Goal: Task Accomplishment & Management: Manage account settings

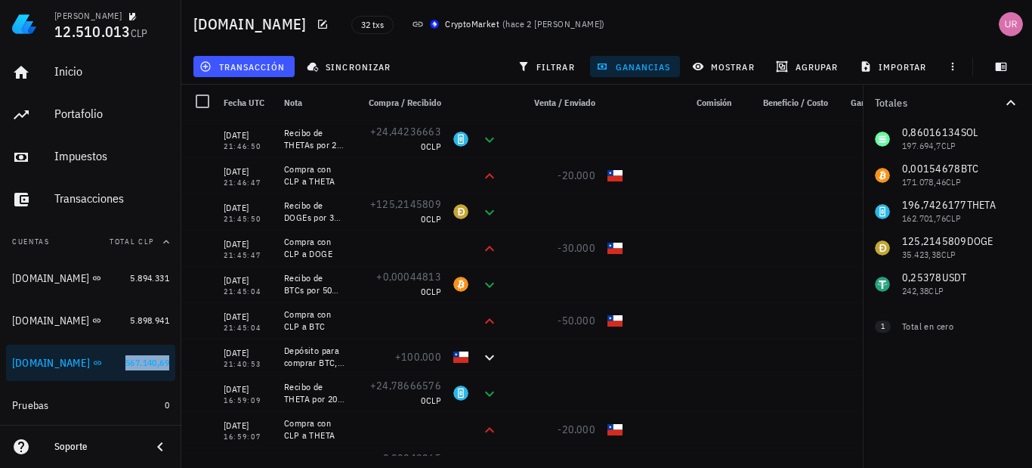
scroll to position [68, 0]
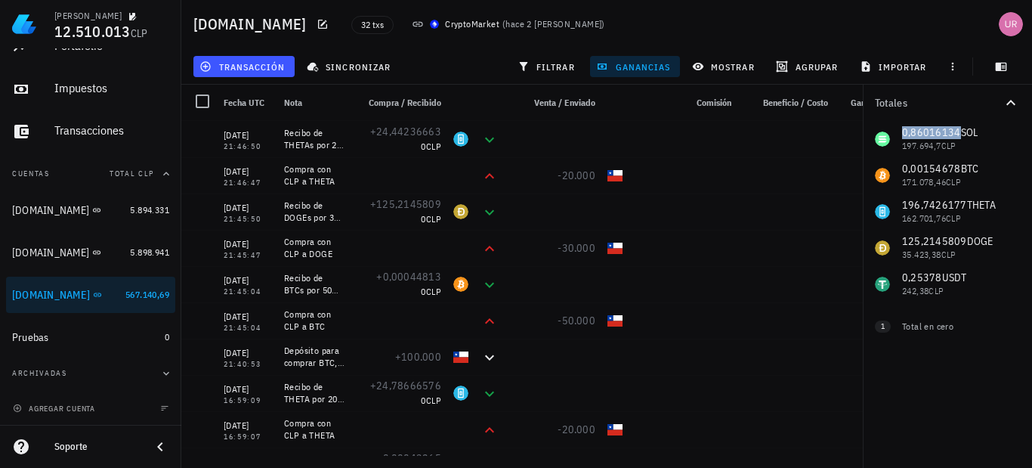
drag, startPoint x: 959, startPoint y: 133, endPoint x: 901, endPoint y: 131, distance: 58.2
click at [901, 131] on div "0,86016134 SOL 197.694,7 CLP 0,00154678 BTC 171.078,46 CLP 196,7426177 THETA 16…" at bounding box center [947, 211] width 169 height 181
copy span "0,86016134"
drag, startPoint x: 960, startPoint y: 170, endPoint x: 899, endPoint y: 170, distance: 60.5
click at [899, 170] on div "0,86016134 SOL 197.694,7 CLP 0,00154678 BTC 171.078,46 CLP 196,7426177 THETA 16…" at bounding box center [947, 211] width 169 height 181
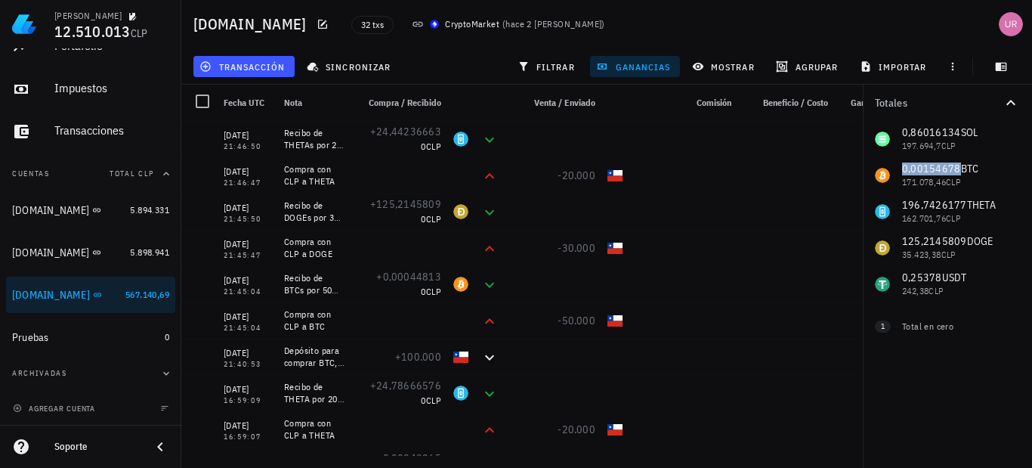
copy span "0,00154678"
drag, startPoint x: 963, startPoint y: 203, endPoint x: 903, endPoint y: 200, distance: 59.8
click at [903, 200] on div "0,86016134 SOL 197.694,7 CLP 0,00154678 BTC 171.078,46 CLP 196,7426177 THETA 16…" at bounding box center [947, 211] width 169 height 181
copy span "196,7426177"
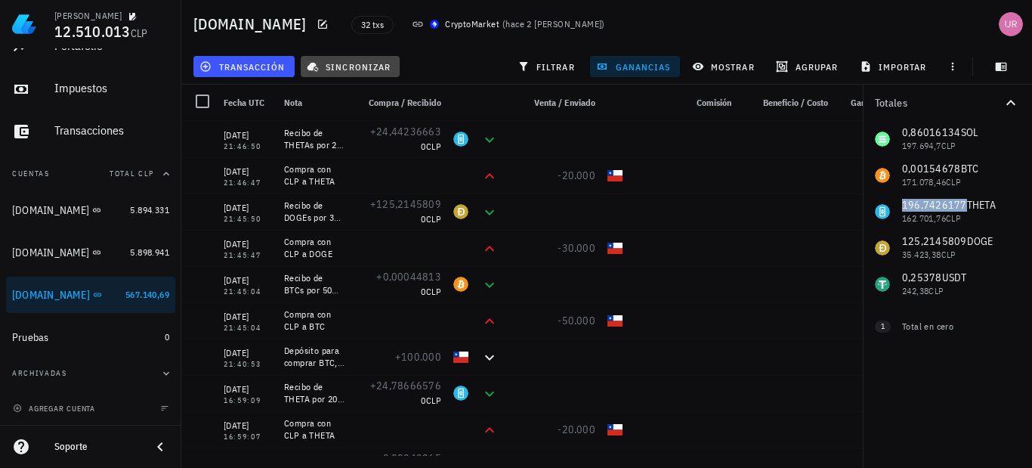
click at [353, 66] on span "sincronizar" at bounding box center [350, 66] width 81 height 12
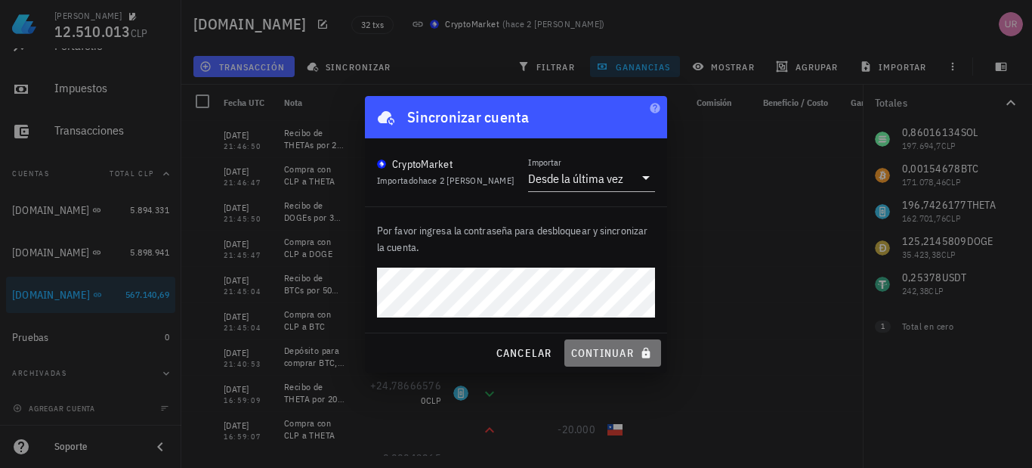
click at [619, 346] on span "continuar" at bounding box center [613, 353] width 85 height 14
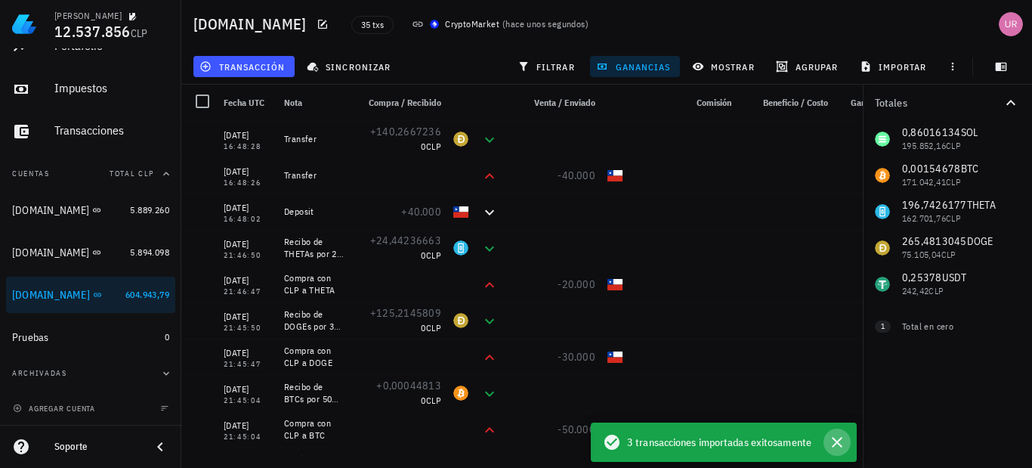
click at [842, 446] on icon "button" at bounding box center [837, 442] width 11 height 11
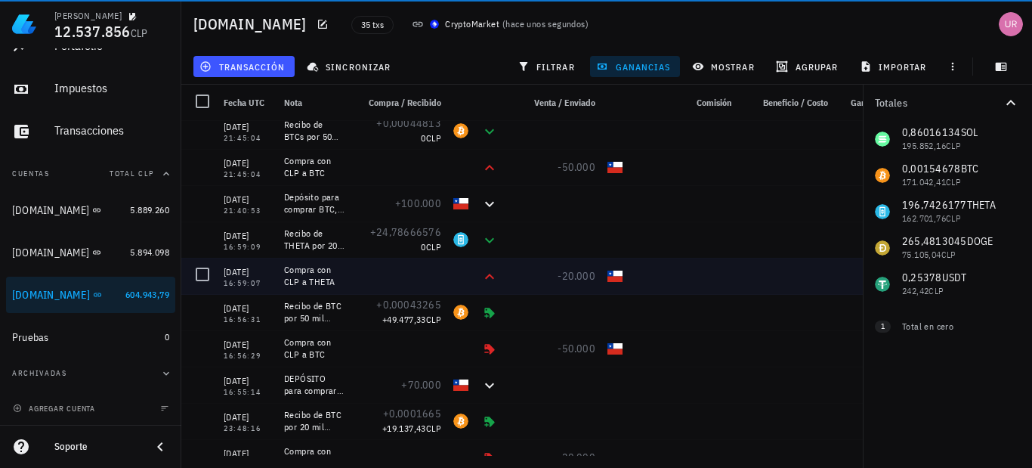
scroll to position [302, 0]
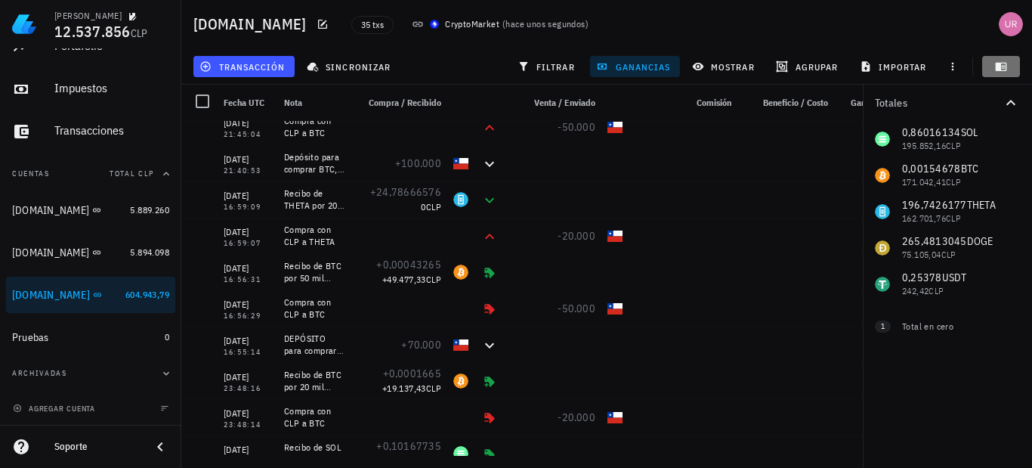
click at [1004, 61] on icon "button" at bounding box center [1001, 66] width 12 height 12
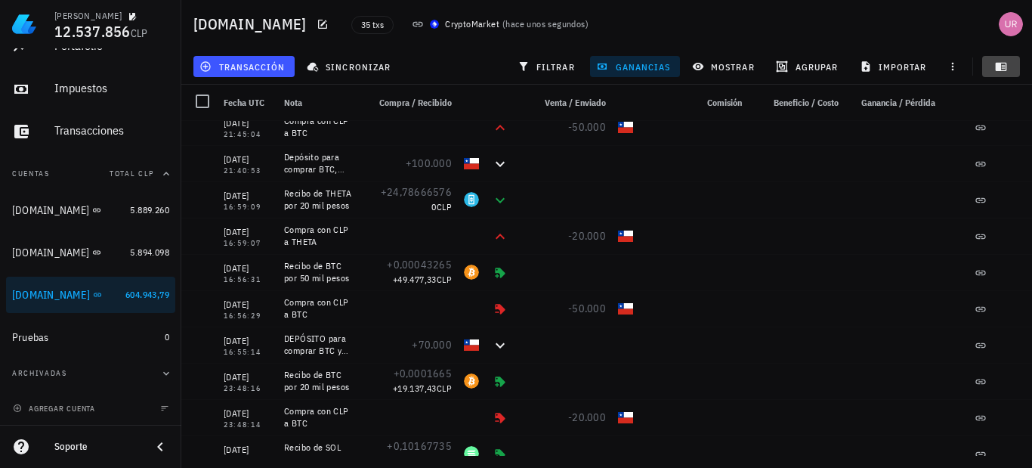
click at [998, 74] on button "button" at bounding box center [1001, 66] width 38 height 21
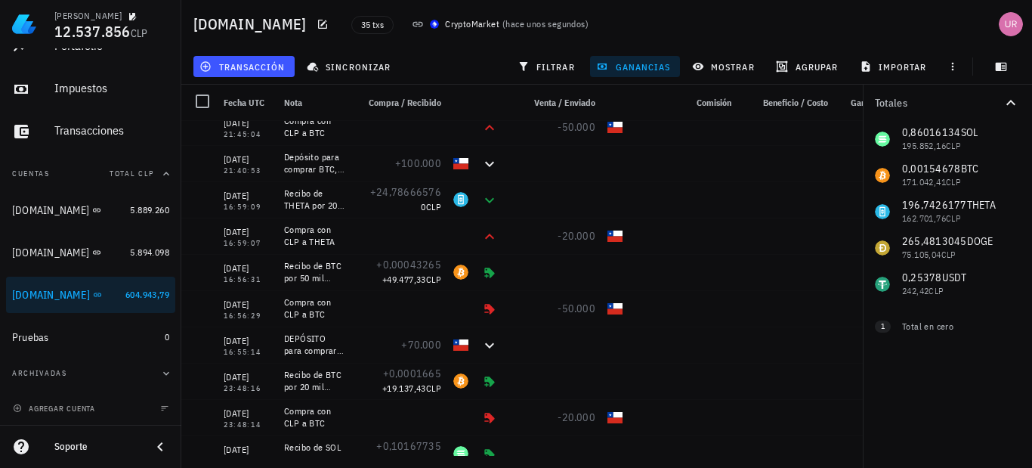
click at [642, 66] on span "ganancias" at bounding box center [634, 66] width 71 height 12
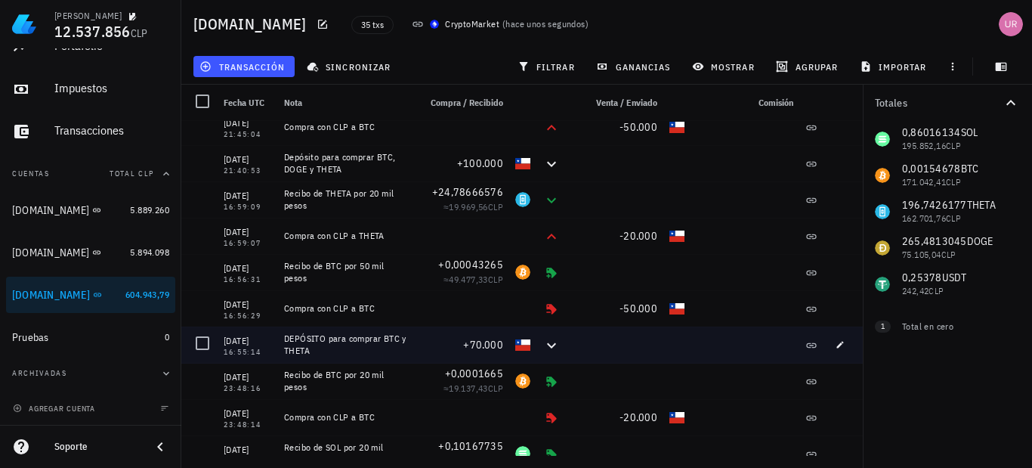
drag, startPoint x: 338, startPoint y: 350, endPoint x: 283, endPoint y: 336, distance: 57.0
click at [283, 336] on div "DEPÓSITO para comprar BTC y THETA" at bounding box center [345, 344] width 135 height 36
copy div "DEPÓSITO para comprar BTC y THETA"
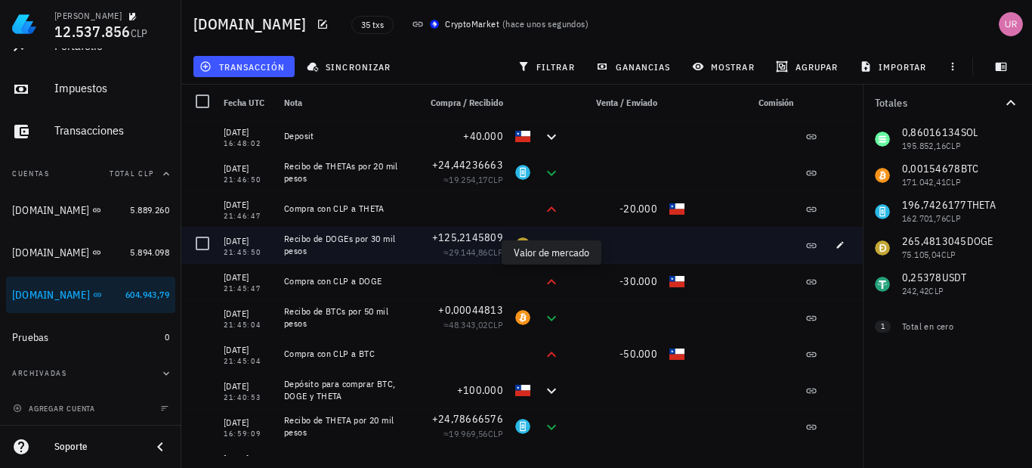
scroll to position [0, 0]
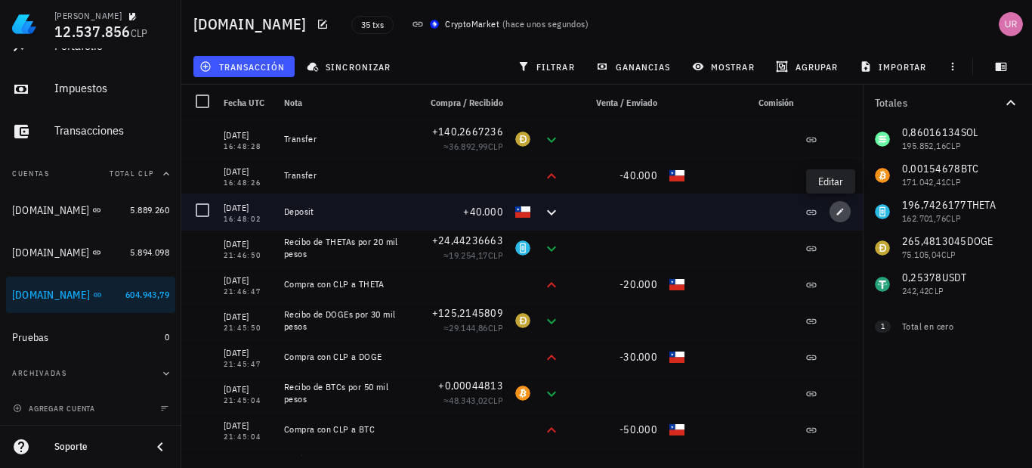
click at [837, 212] on icon "button" at bounding box center [840, 211] width 7 height 7
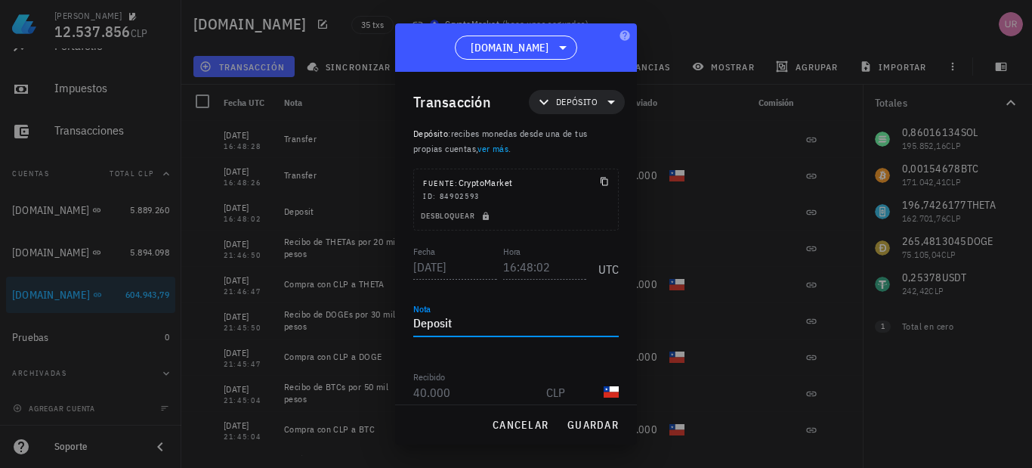
drag, startPoint x: 464, startPoint y: 323, endPoint x: 397, endPoint y: 324, distance: 67.3
click at [397, 324] on div "Transacción Depósito Depósito : recibes monedas desde una de tus propias cuenta…" at bounding box center [516, 238] width 242 height 332
paste textarea "EPÓSITO para comprar BTC y THETA"
drag, startPoint x: 606, startPoint y: 320, endPoint x: 542, endPoint y: 319, distance: 64.2
click at [542, 319] on textarea "DEPÓSITO para comprar BTC y THETA" at bounding box center [516, 324] width 206 height 24
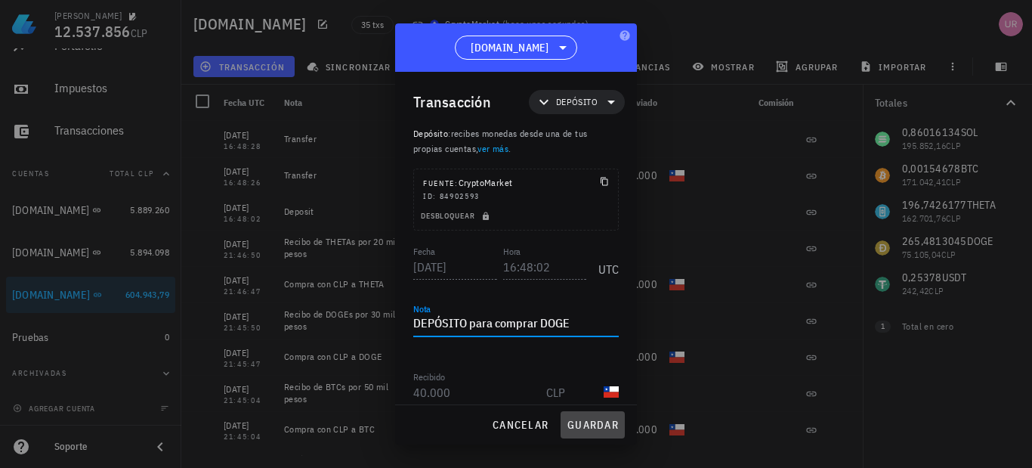
click at [597, 422] on span "guardar" at bounding box center [593, 425] width 52 height 14
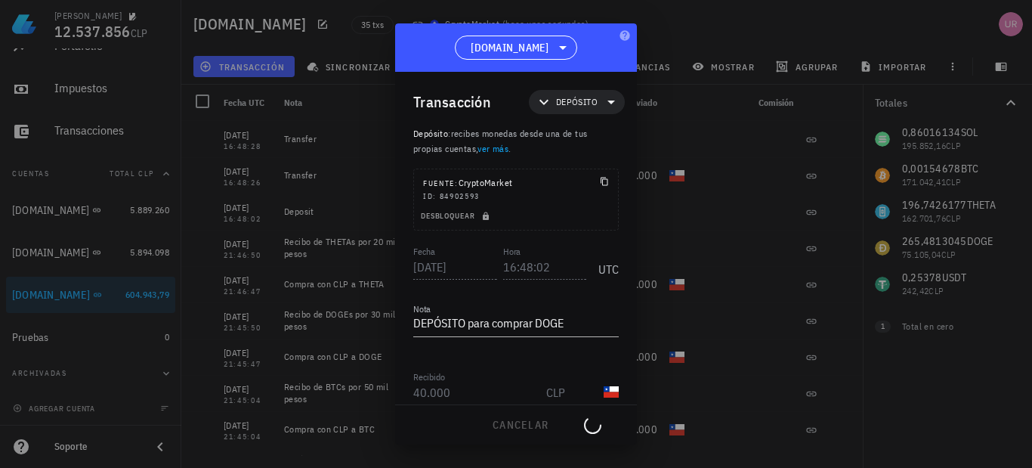
type textarea "Deposit"
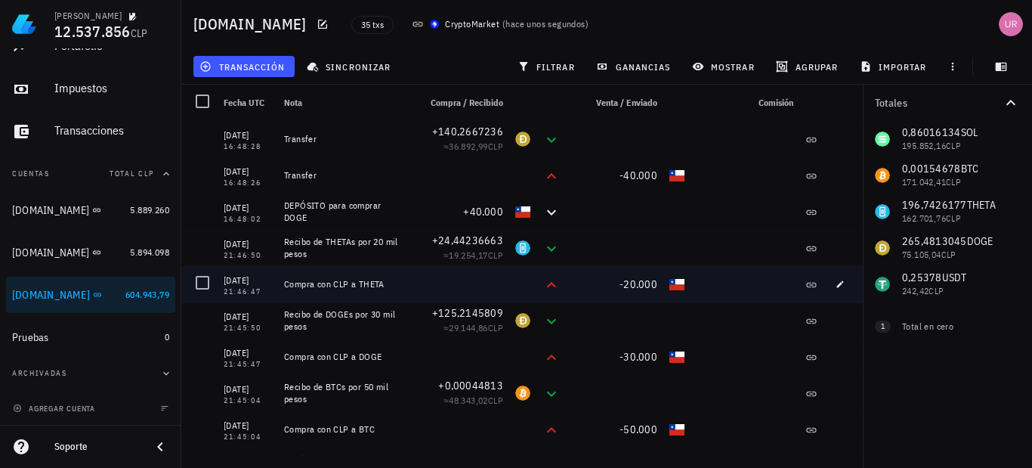
drag, startPoint x: 386, startPoint y: 288, endPoint x: 286, endPoint y: 286, distance: 99.8
click at [286, 286] on div "Compra con CLP a THETA" at bounding box center [345, 284] width 122 height 12
copy div "Compra con CLP a THETA"
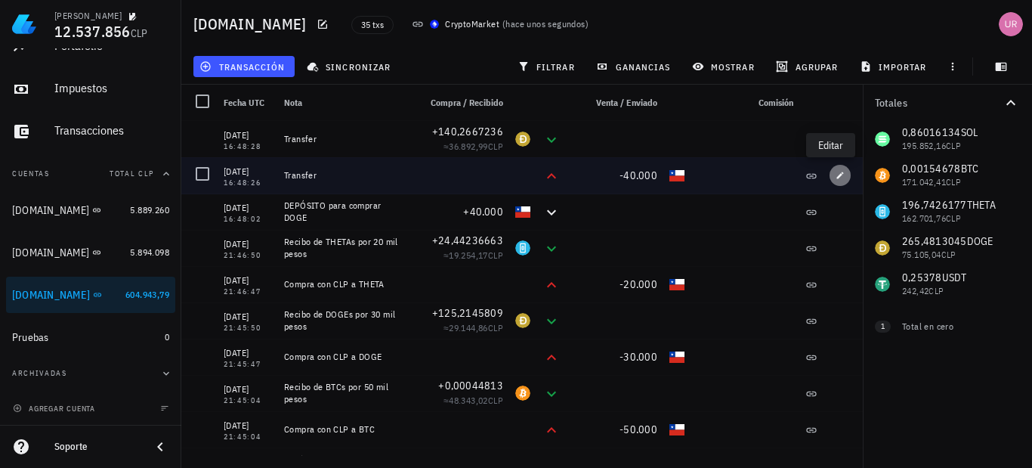
click at [836, 176] on icon "button" at bounding box center [840, 175] width 9 height 9
type input "16:48:26"
type textarea "Transfer"
type input "40.000"
type input "CLP"
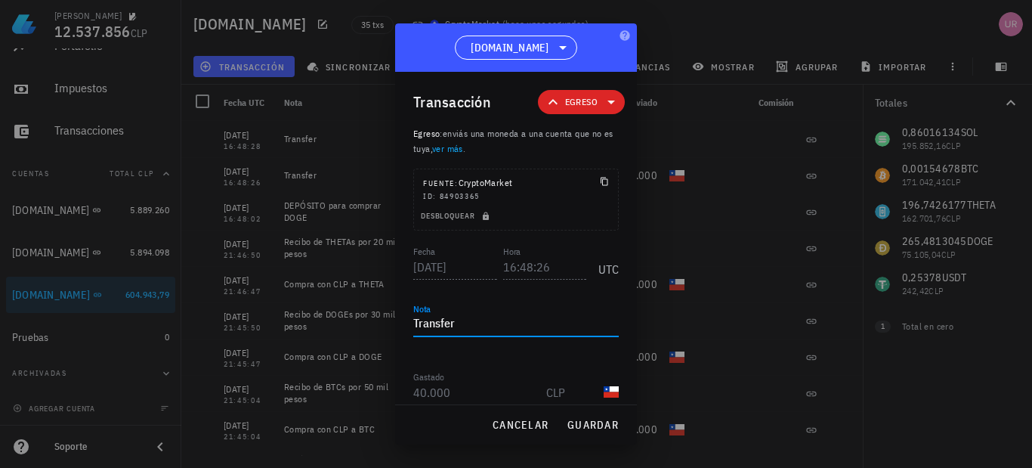
drag, startPoint x: 469, startPoint y: 321, endPoint x: 412, endPoint y: 326, distance: 57.6
click at [412, 326] on div "Transacción Egreso Egreso : enviás una moneda a una cuenta que no es tuya, ver …" at bounding box center [516, 238] width 242 height 332
paste textarea "Compra con CLP a THETA"
drag, startPoint x: 543, startPoint y: 323, endPoint x: 507, endPoint y: 323, distance: 35.5
click at [507, 323] on textarea "Compra con CLP a THETA" at bounding box center [516, 324] width 206 height 24
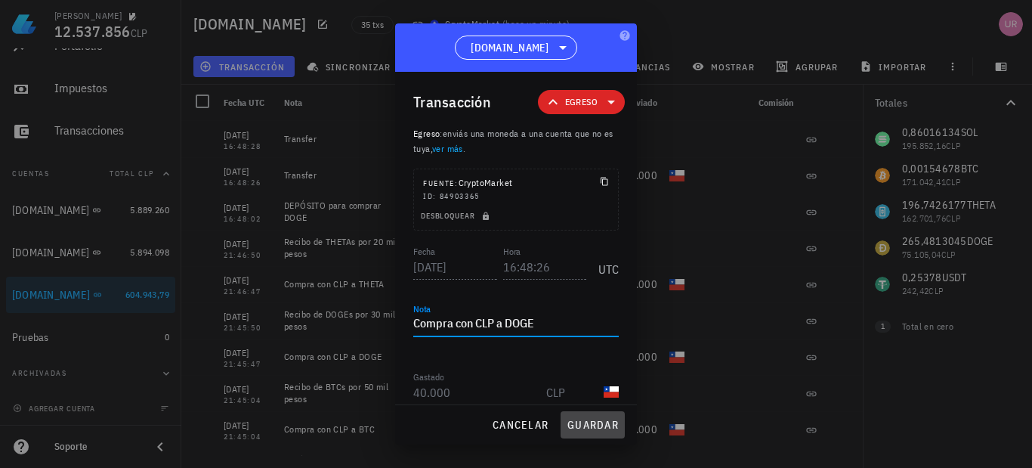
click at [586, 422] on span "guardar" at bounding box center [593, 425] width 52 height 14
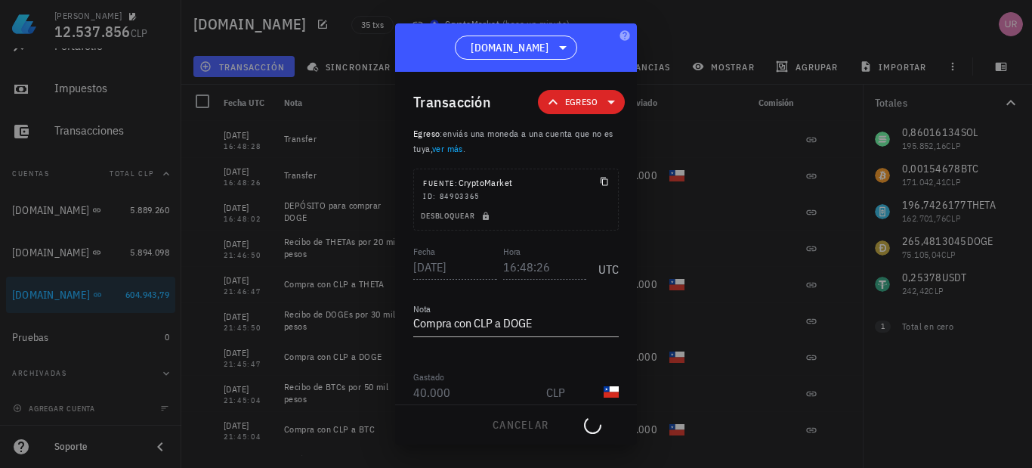
type textarea "Transfer"
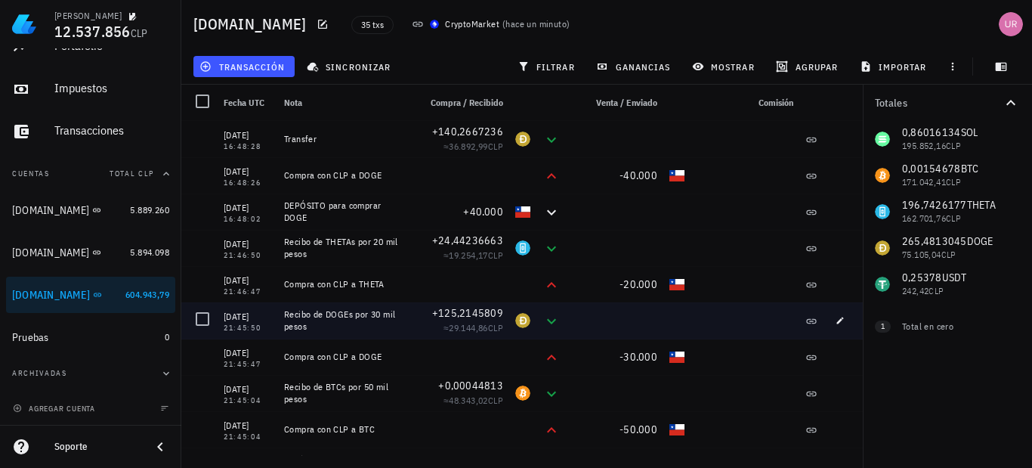
drag, startPoint x: 308, startPoint y: 327, endPoint x: 286, endPoint y: 316, distance: 25.3
click at [286, 316] on div "Recibo de DOGEs por 30 mil pesos" at bounding box center [345, 320] width 122 height 24
copy div "Recibo de DOGEs por 30 mil pesos"
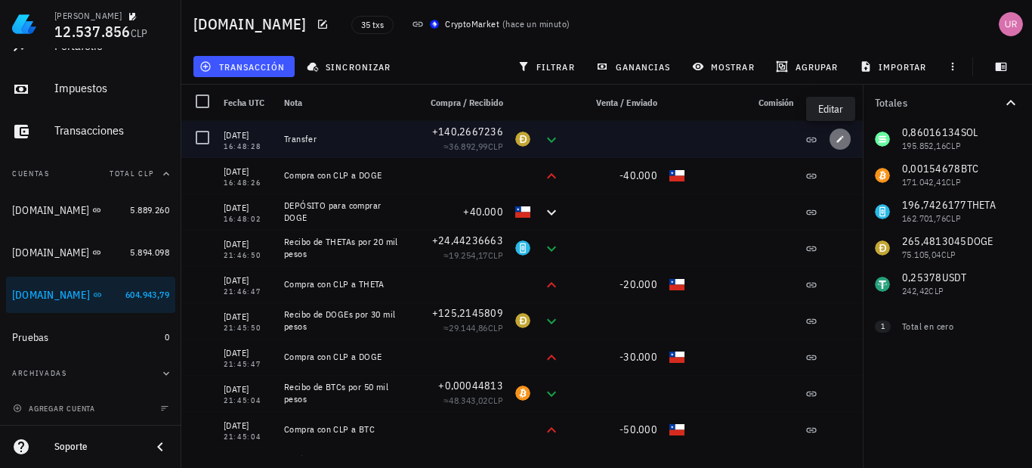
click at [836, 141] on icon "button" at bounding box center [840, 139] width 9 height 9
type input "16:48:28"
type input "140,26672357"
type input "DOGE"
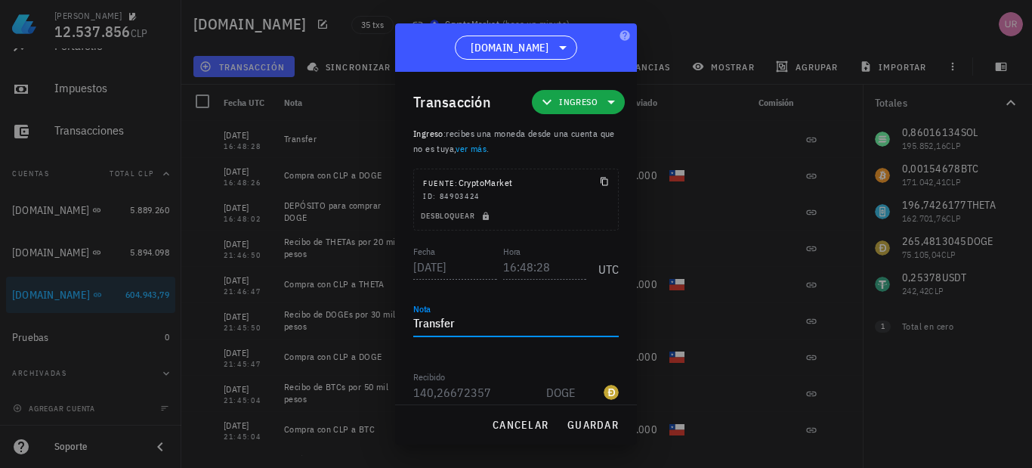
drag, startPoint x: 465, startPoint y: 330, endPoint x: 400, endPoint y: 326, distance: 65.1
click at [400, 326] on div "Transacción Ingreso Ingreso : recibes una moneda desde una cuenta que no es tuy…" at bounding box center [516, 238] width 242 height 332
paste textarea "Recibo de DOGEs por 30 mil pesos"
click at [530, 321] on textarea "Recibo de DOGEs por 30 mil pesos" at bounding box center [516, 324] width 206 height 24
click at [580, 428] on span "guardar" at bounding box center [593, 425] width 52 height 14
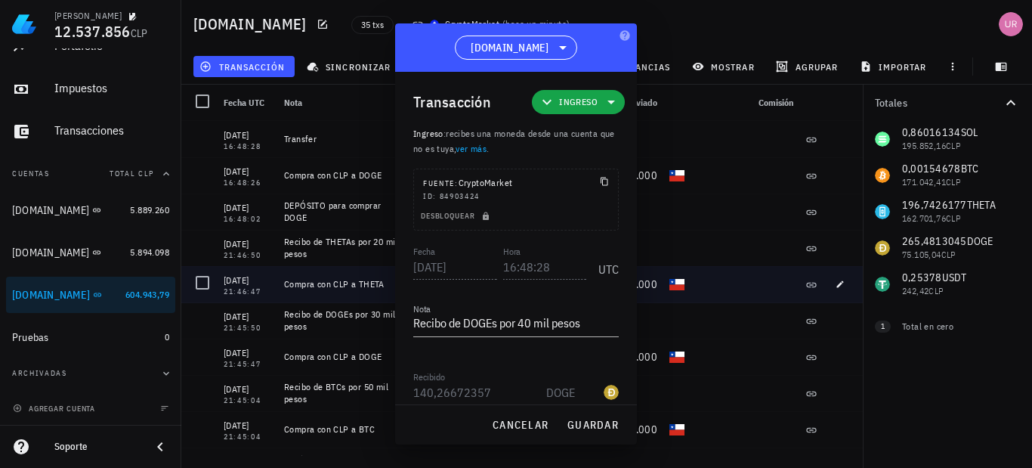
type textarea "Transfer"
